Goal: Navigation & Orientation: Understand site structure

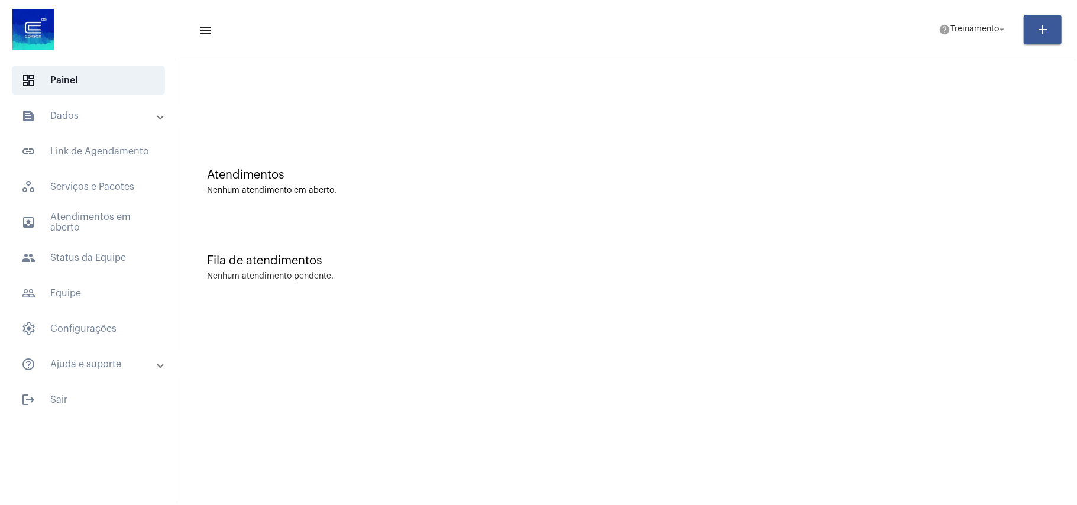
click at [775, 389] on mat-sidenav-content "menu help Treinamento arrow_drop_down add Atendimentos Nenhum atendimento em ab…" at bounding box center [627, 252] width 900 height 505
click at [800, 357] on mat-sidenav-content "menu help Treinamento arrow_drop_down add Atendimentos Nenhum atendimento em ab…" at bounding box center [627, 252] width 900 height 505
